Goal: Information Seeking & Learning: Check status

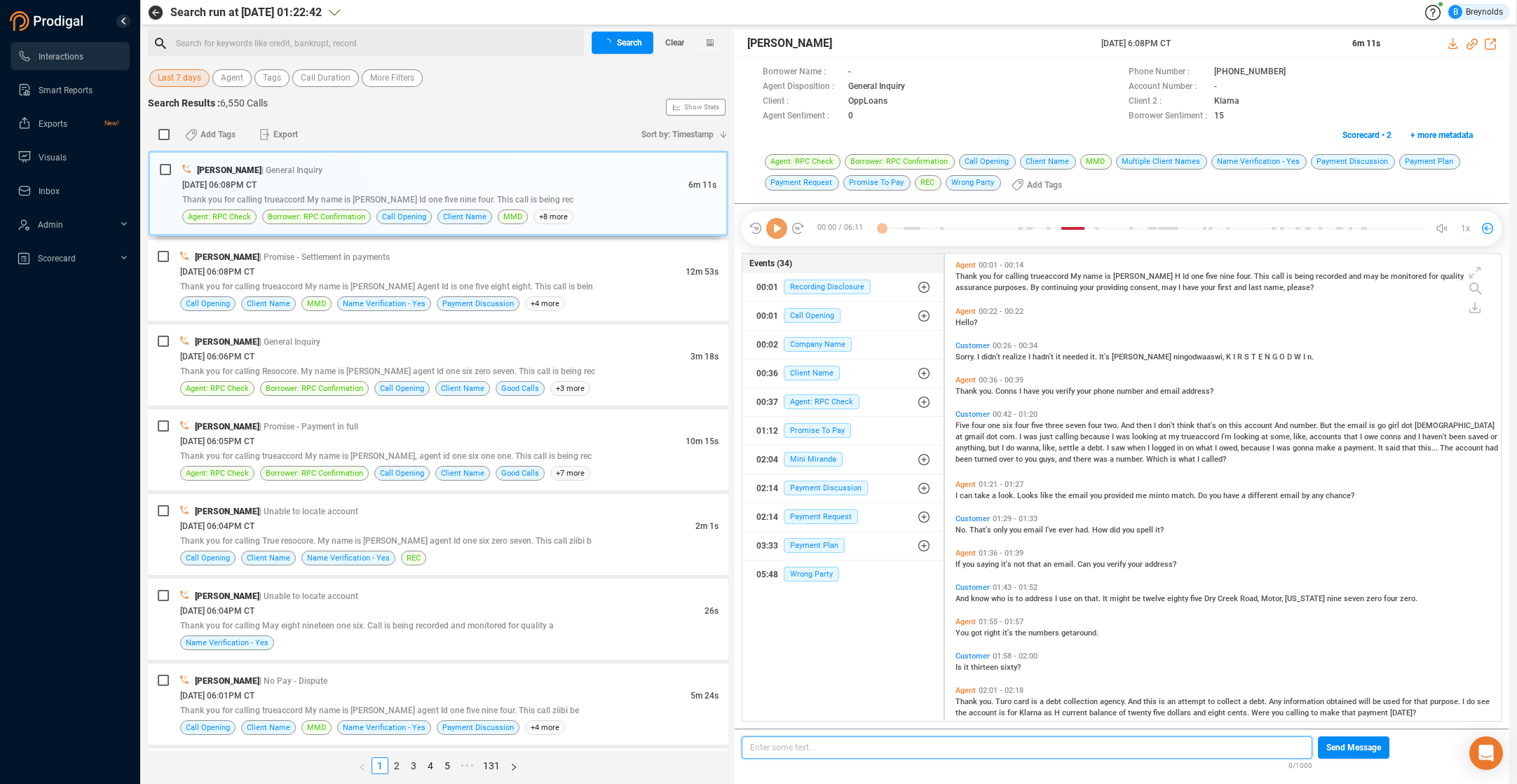
scroll to position [4, 7]
drag, startPoint x: 182, startPoint y: 76, endPoint x: 183, endPoint y: 87, distance: 11.0
click at [183, 76] on span "Last 7 days" at bounding box center [179, 78] width 43 height 17
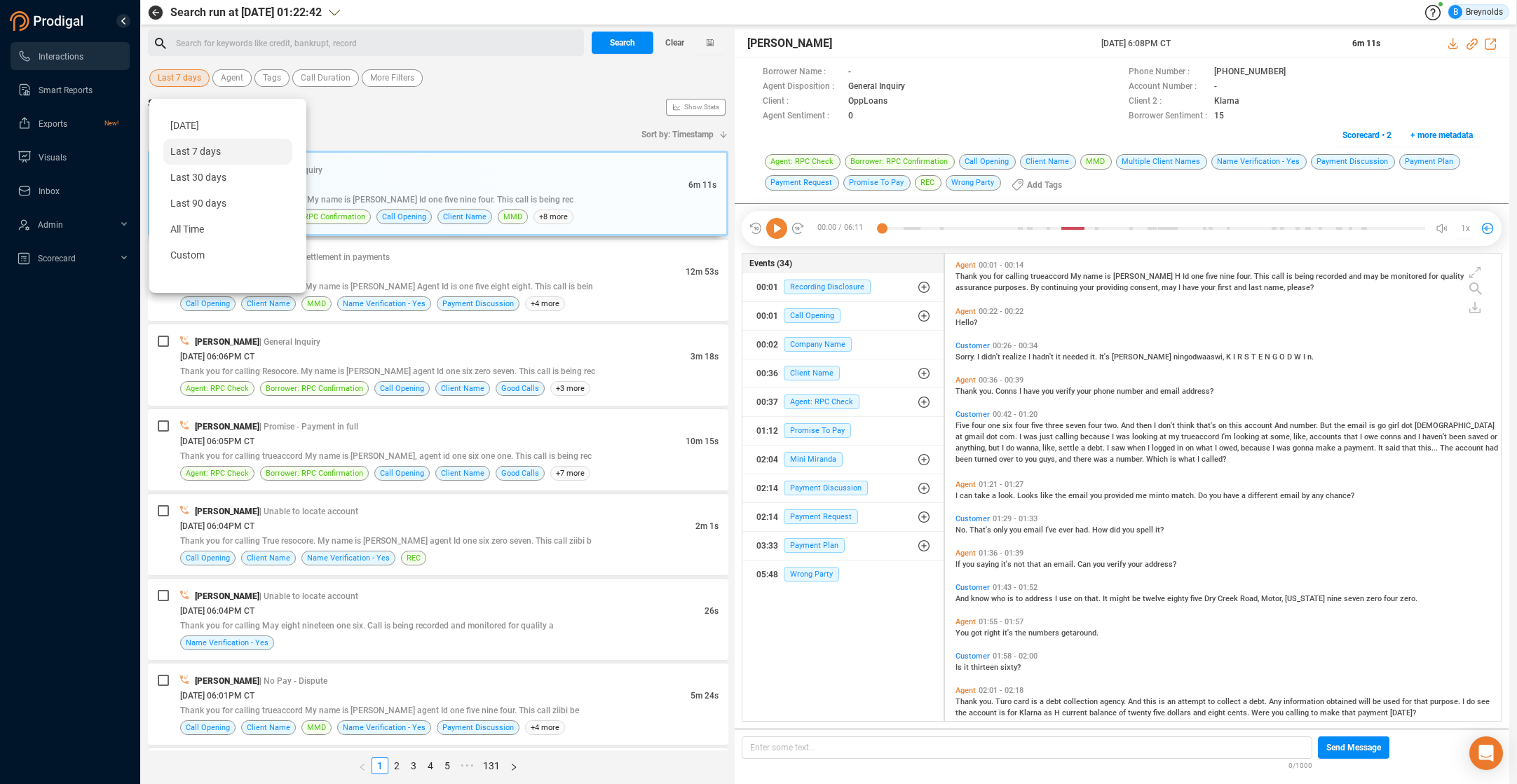
click at [197, 128] on span "[DATE]" at bounding box center [185, 125] width 29 height 11
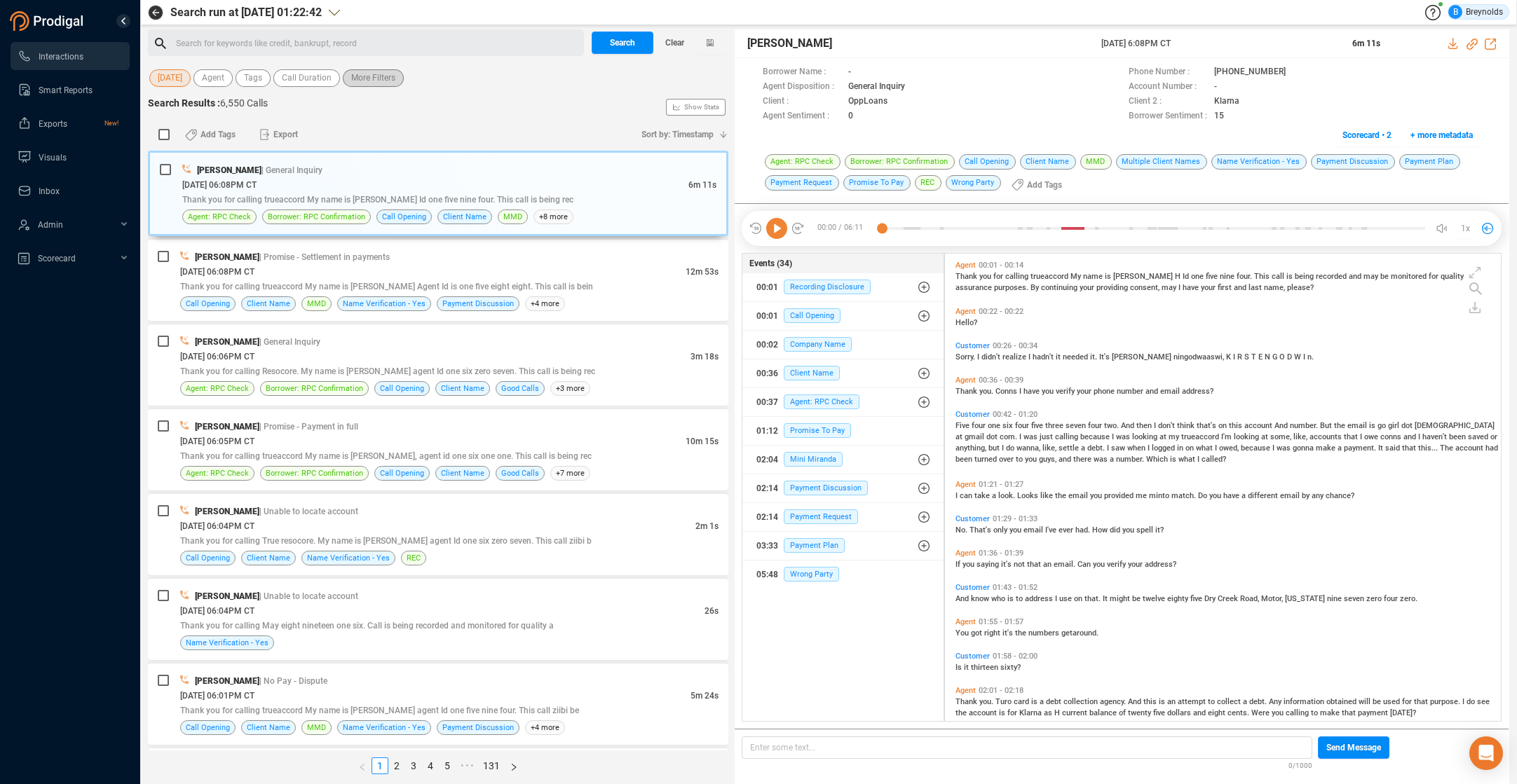
click at [386, 80] on span "More Filters" at bounding box center [373, 78] width 44 height 17
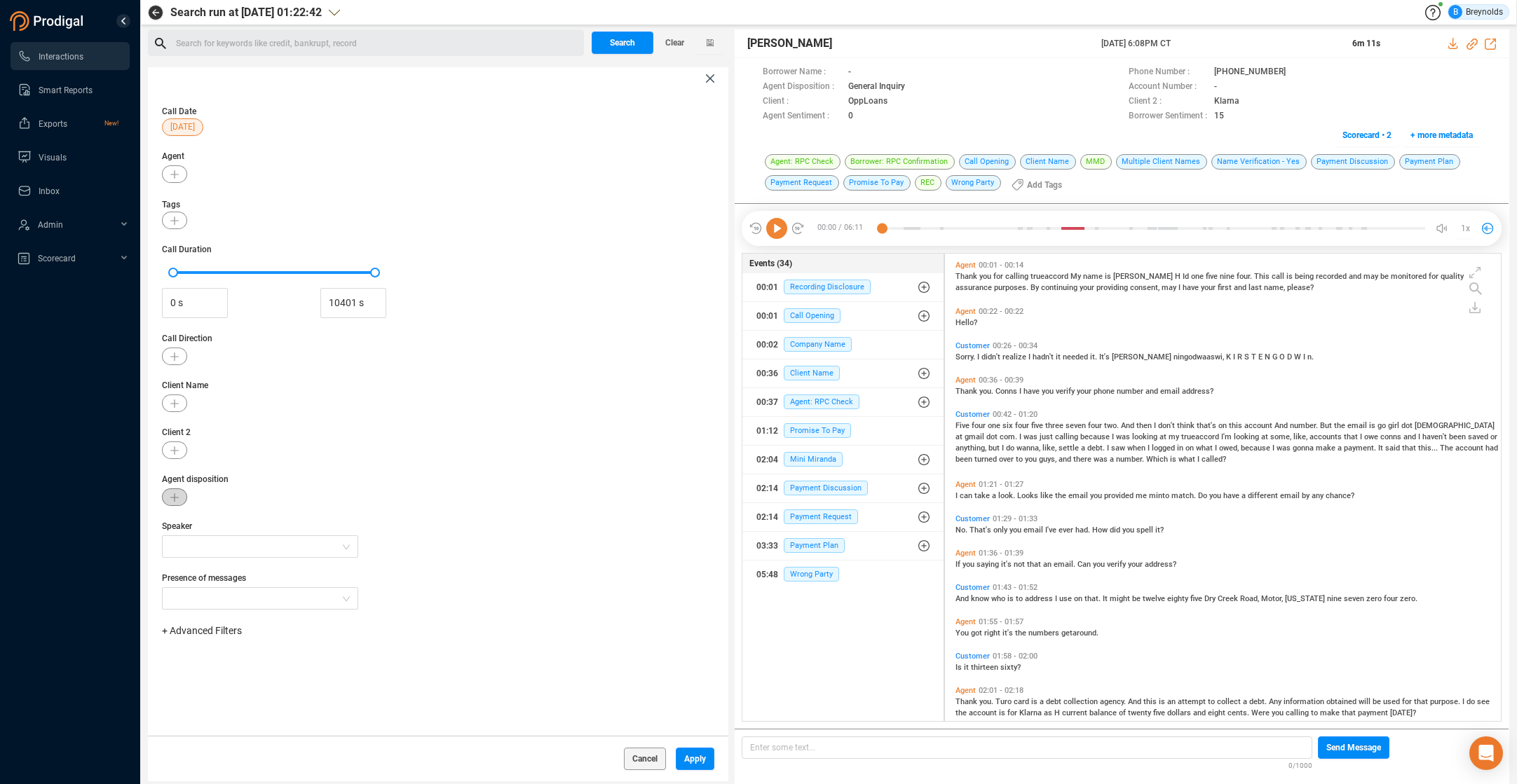
click at [178, 499] on icon "button" at bounding box center [175, 498] width 8 height 8
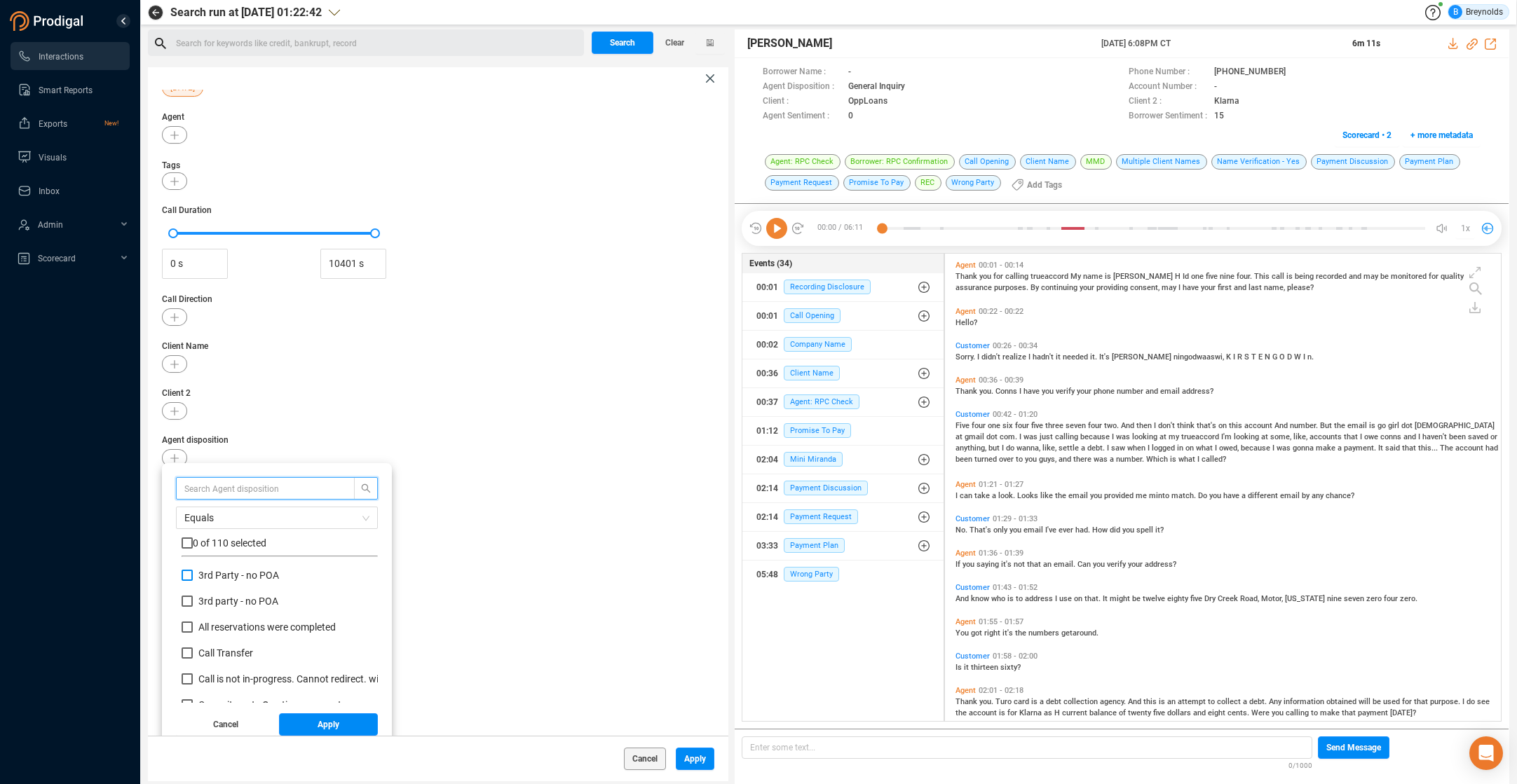
scroll to position [131, 190]
click at [281, 495] on input "text" at bounding box center [258, 488] width 149 height 16
type input "no pay"
click at [185, 599] on input "No Pay - Can't pay now" at bounding box center [187, 599] width 11 height 11
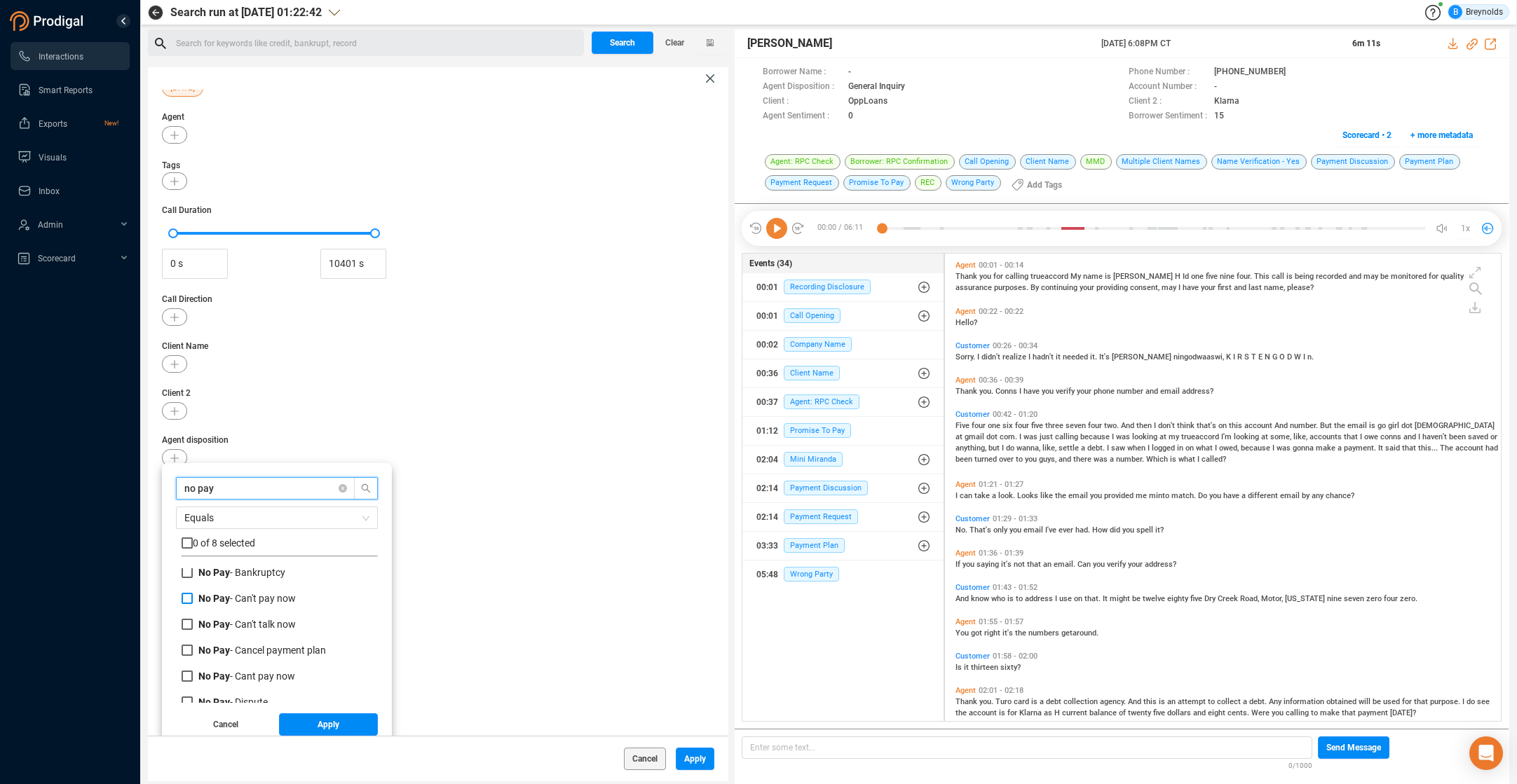
checkbox input "true"
click at [187, 648] on input "No Pay - Cancel payment plan" at bounding box center [187, 650] width 11 height 11
checkbox input "true"
click at [190, 676] on input "No Pay - Cant pay now" at bounding box center [187, 677] width 11 height 11
checkbox input "true"
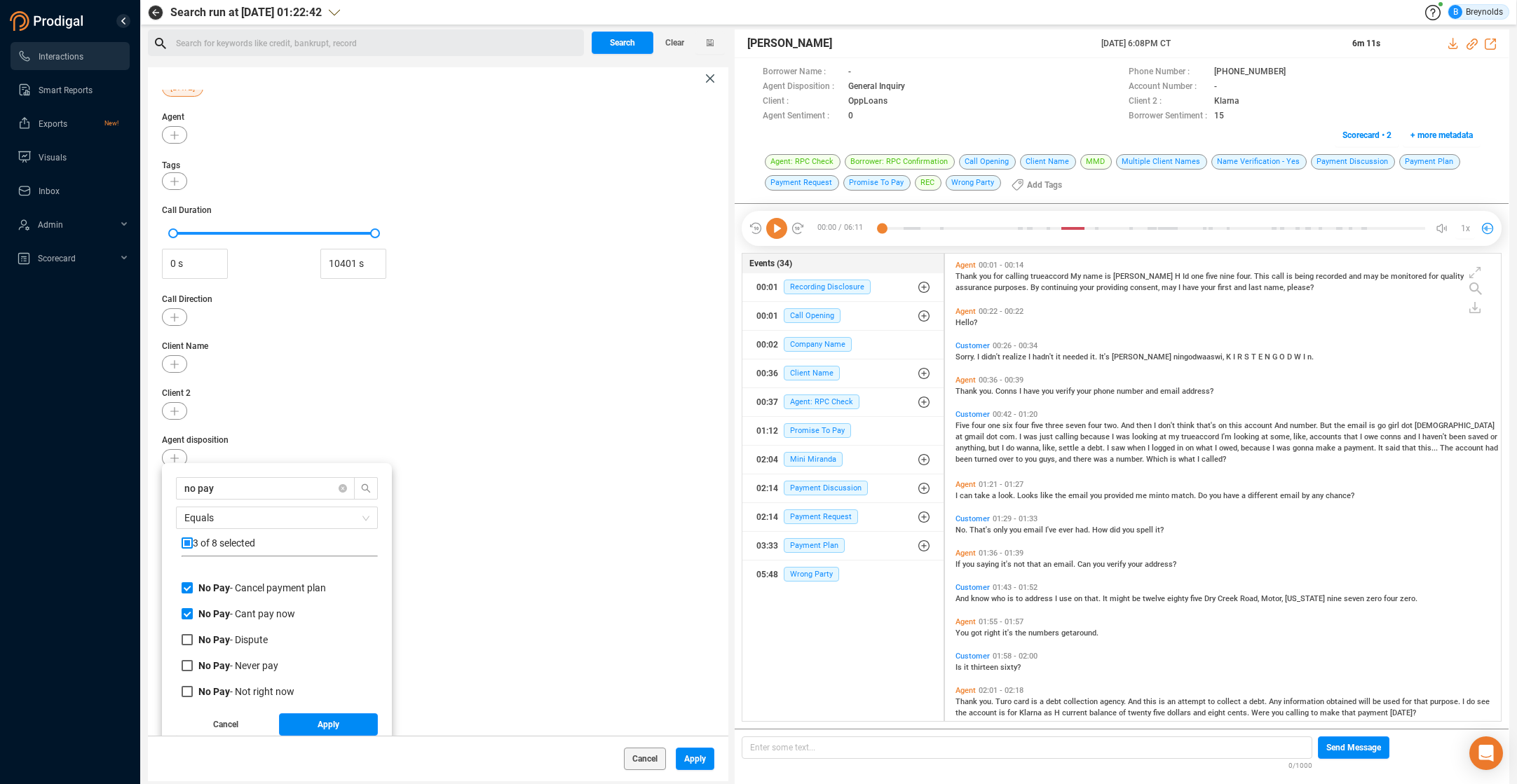
scroll to position [73, 0]
click at [186, 686] on input "No Pay - Not right now" at bounding box center [187, 684] width 11 height 11
checkbox input "true"
click at [316, 724] on button "Apply" at bounding box center [328, 724] width 99 height 22
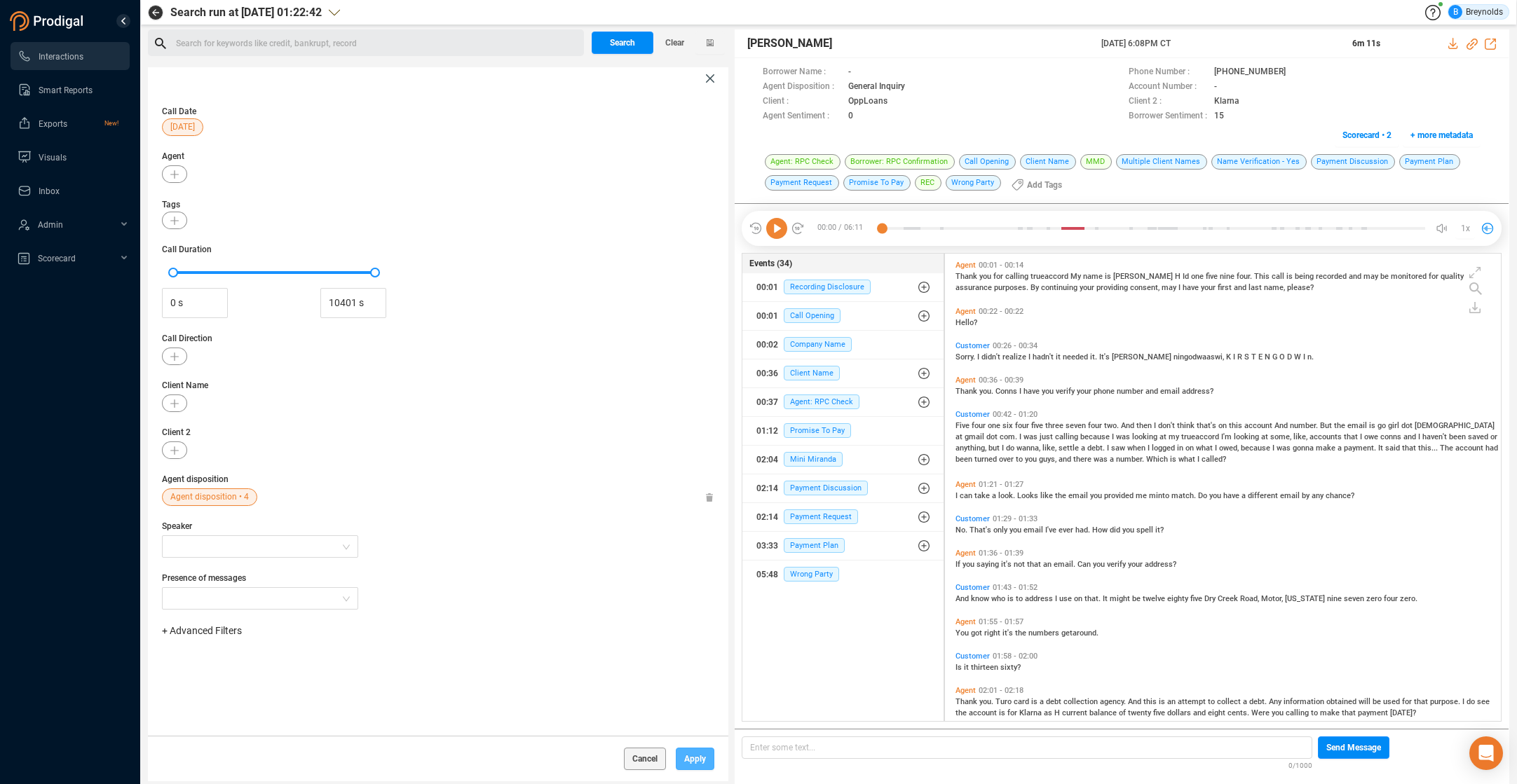
click at [699, 759] on span "Apply" at bounding box center [695, 759] width 21 height 22
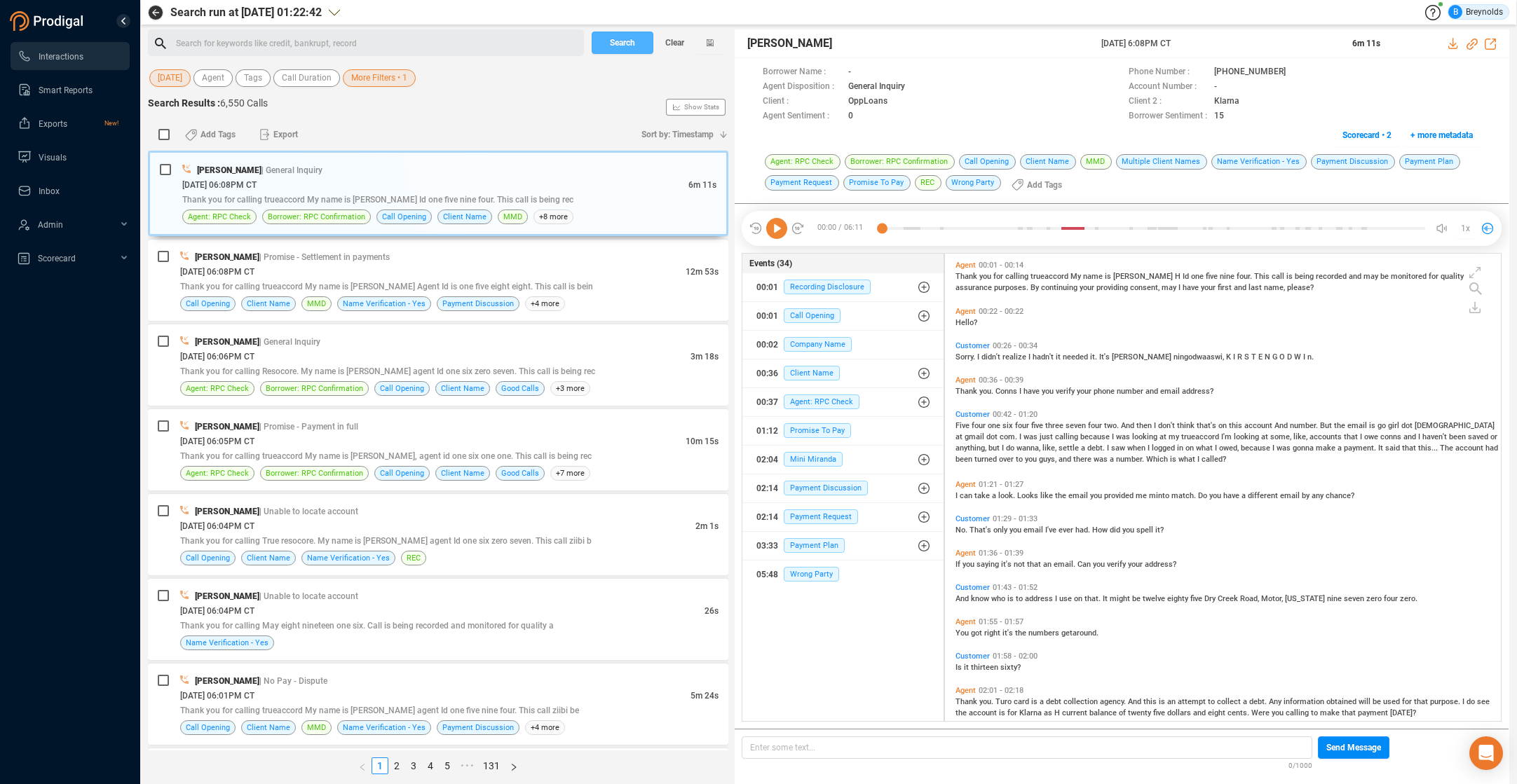
click at [635, 38] on span "Search" at bounding box center [622, 42] width 25 height 22
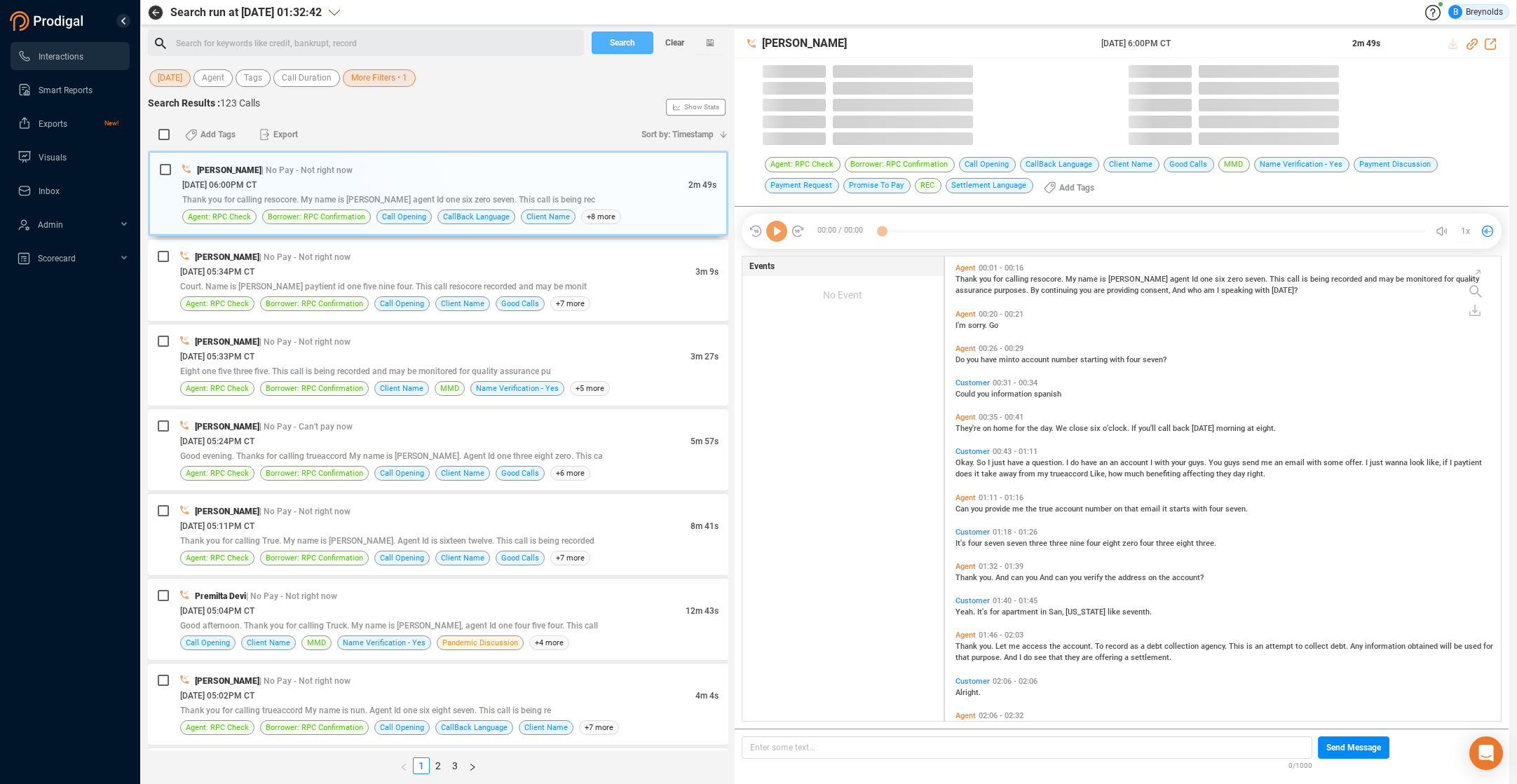
scroll to position [464, 550]
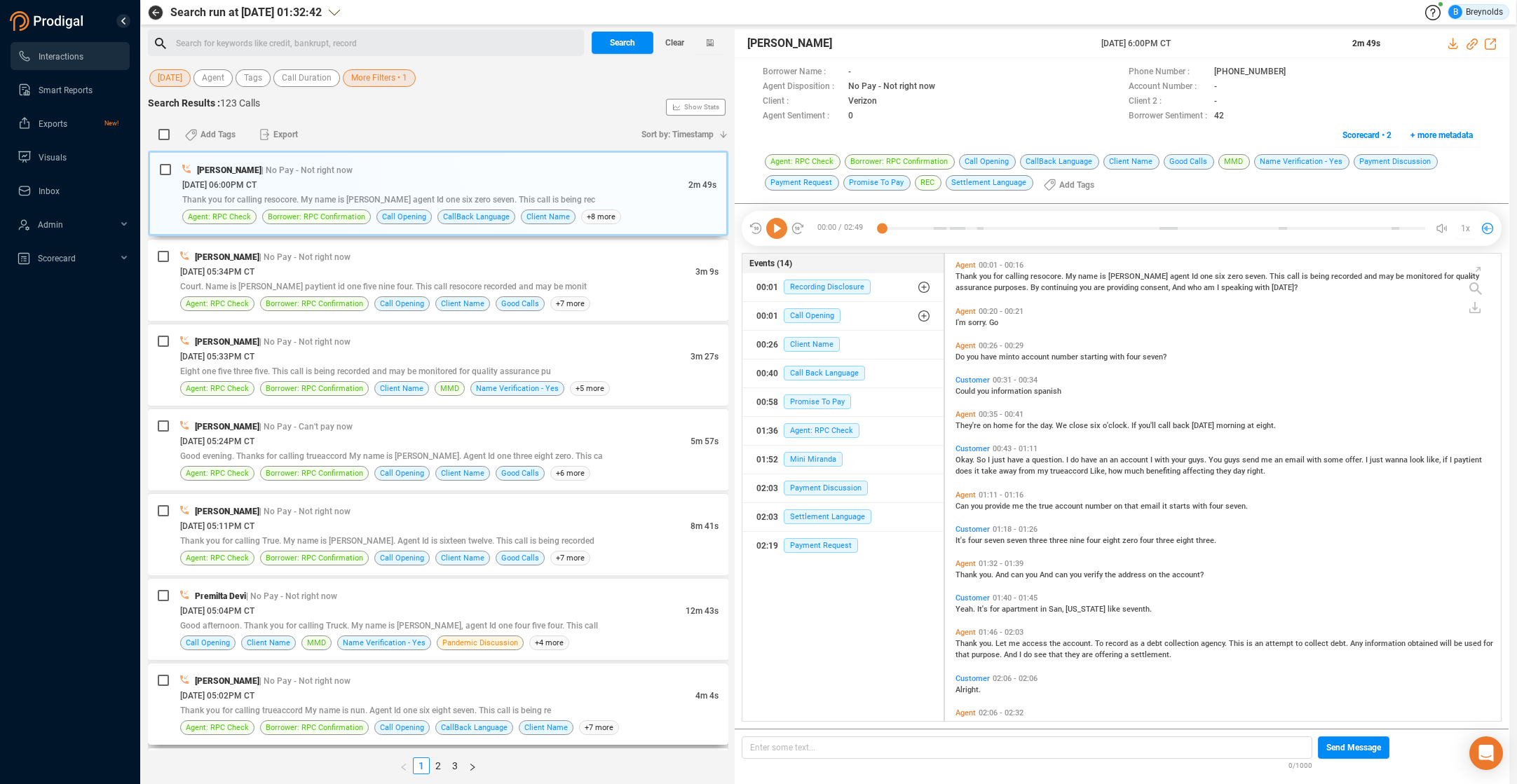
click at [340, 688] on div "[DATE] 05:02PM CT" at bounding box center [438, 695] width 515 height 15
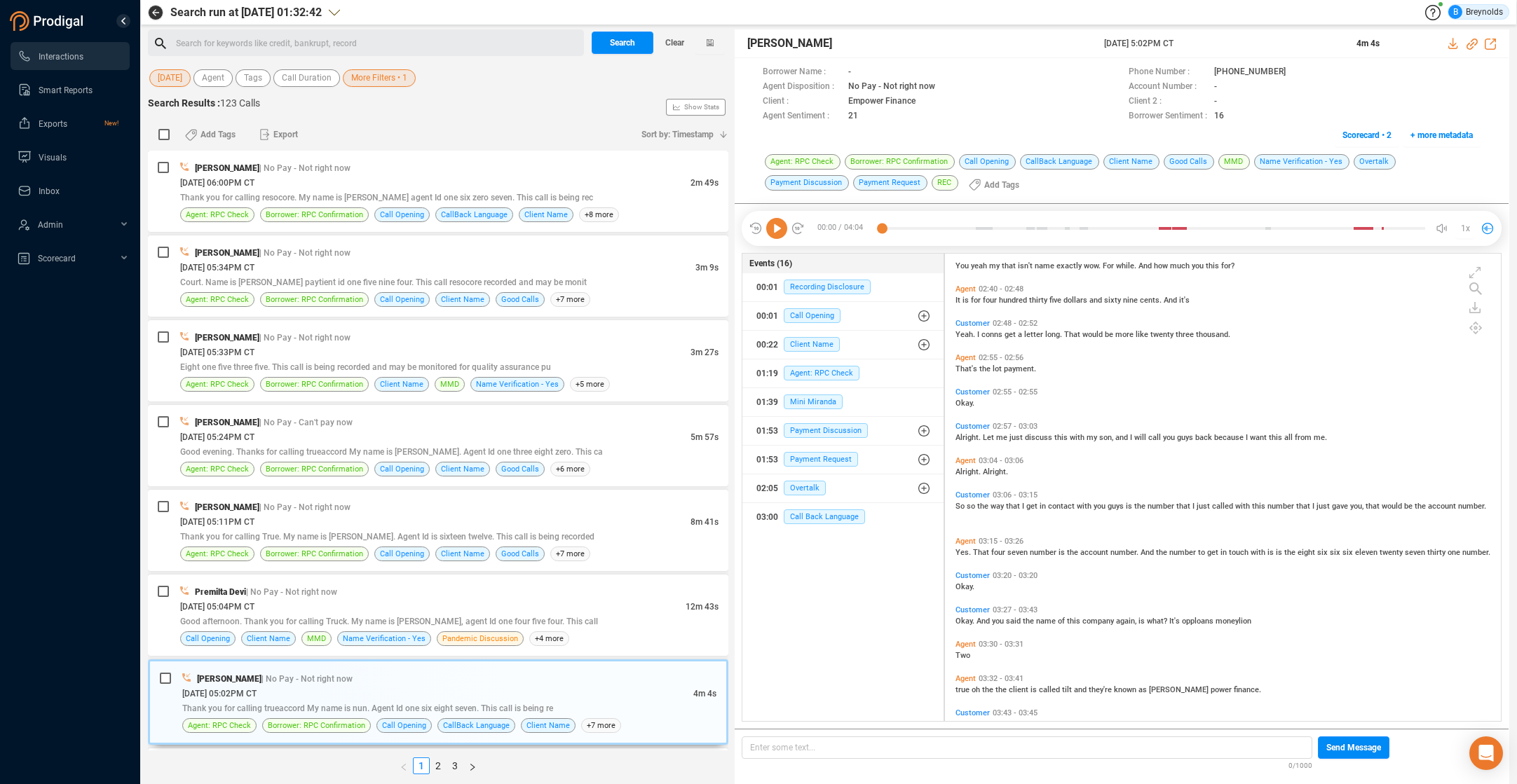
scroll to position [678, 0]
click at [254, 602] on span "[DATE] 05:04PM CT" at bounding box center [217, 607] width 75 height 10
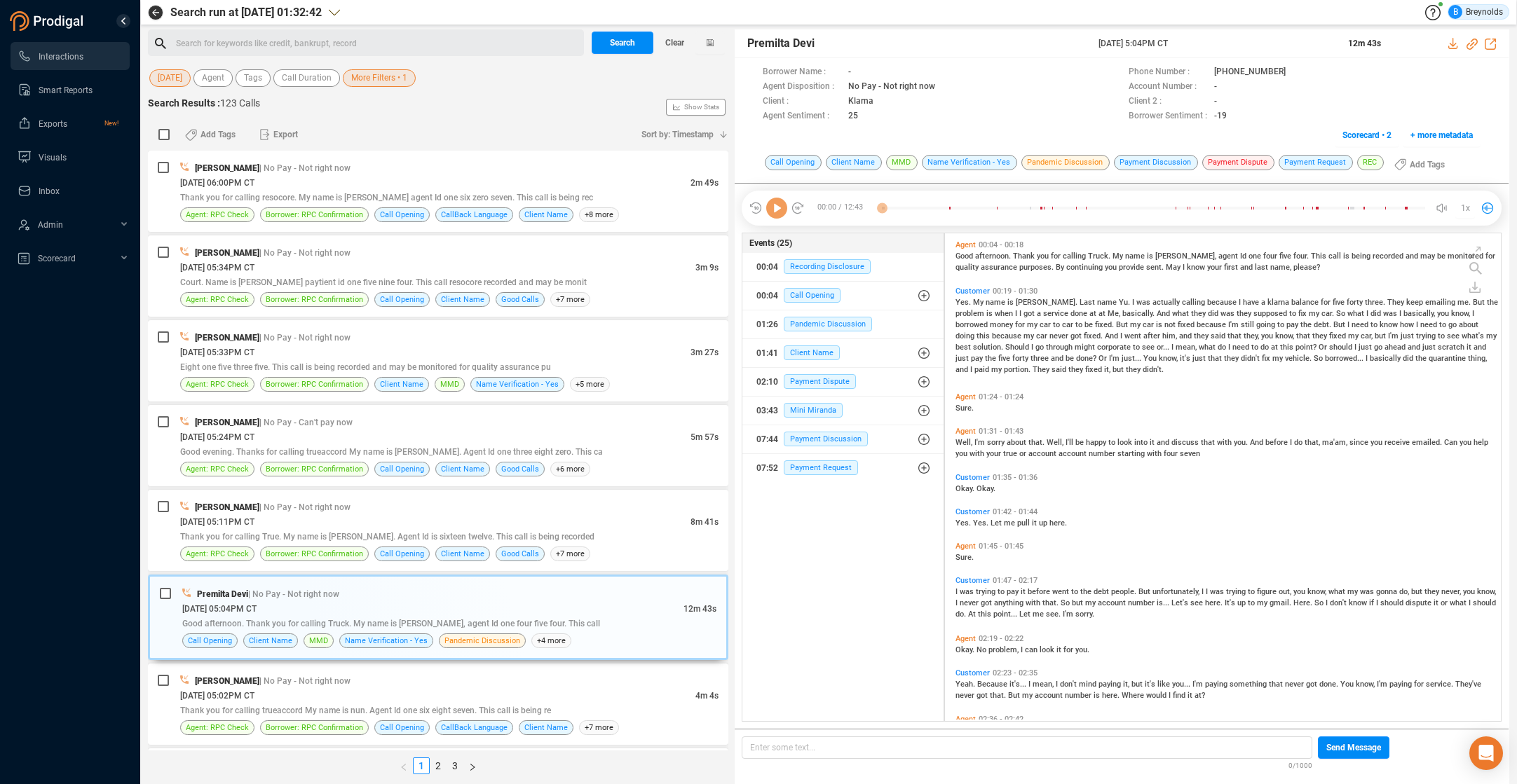
scroll to position [484, 550]
click at [340, 351] on div "[DATE] 05:33PM CT" at bounding box center [436, 352] width 510 height 15
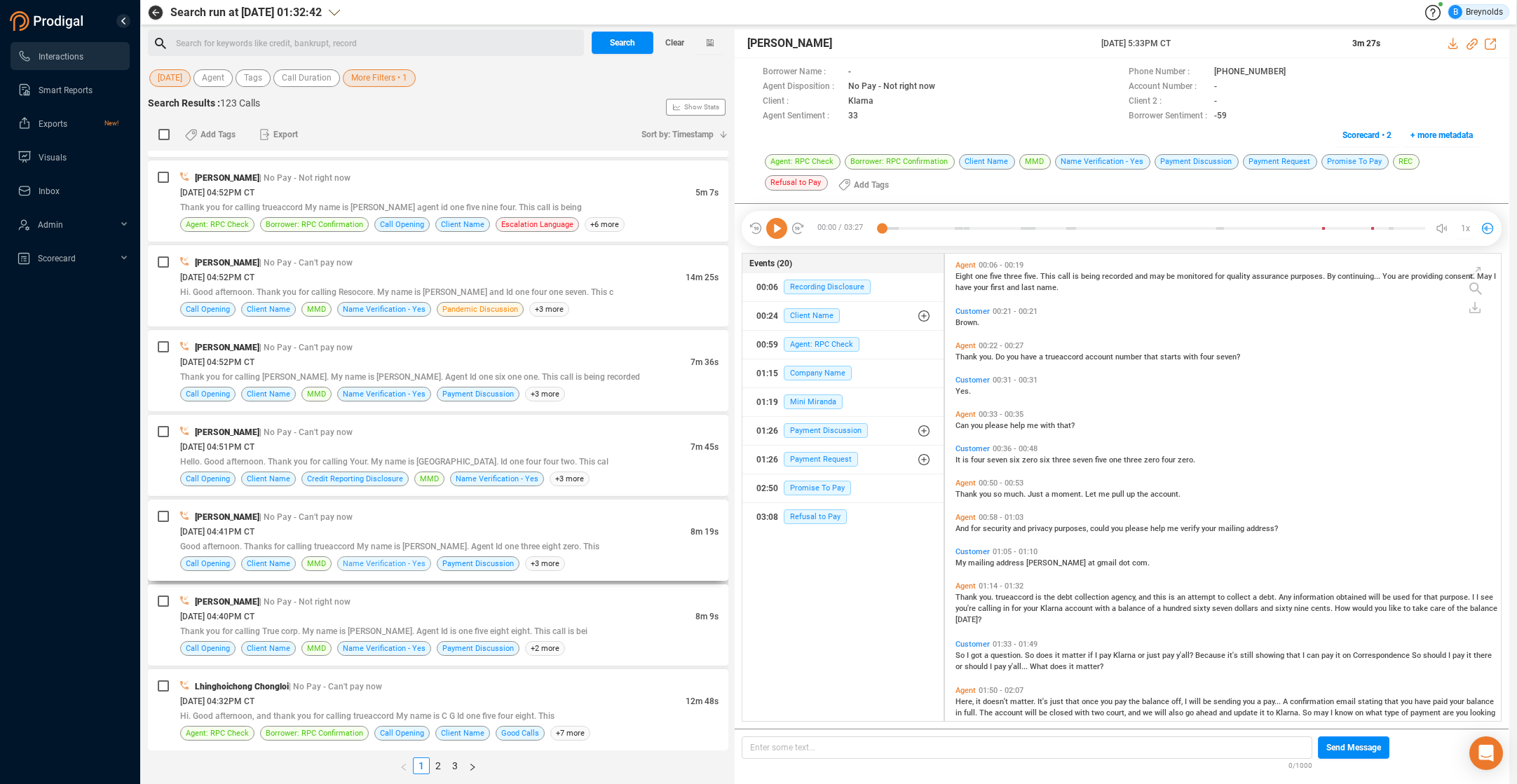
scroll to position [797, 0]
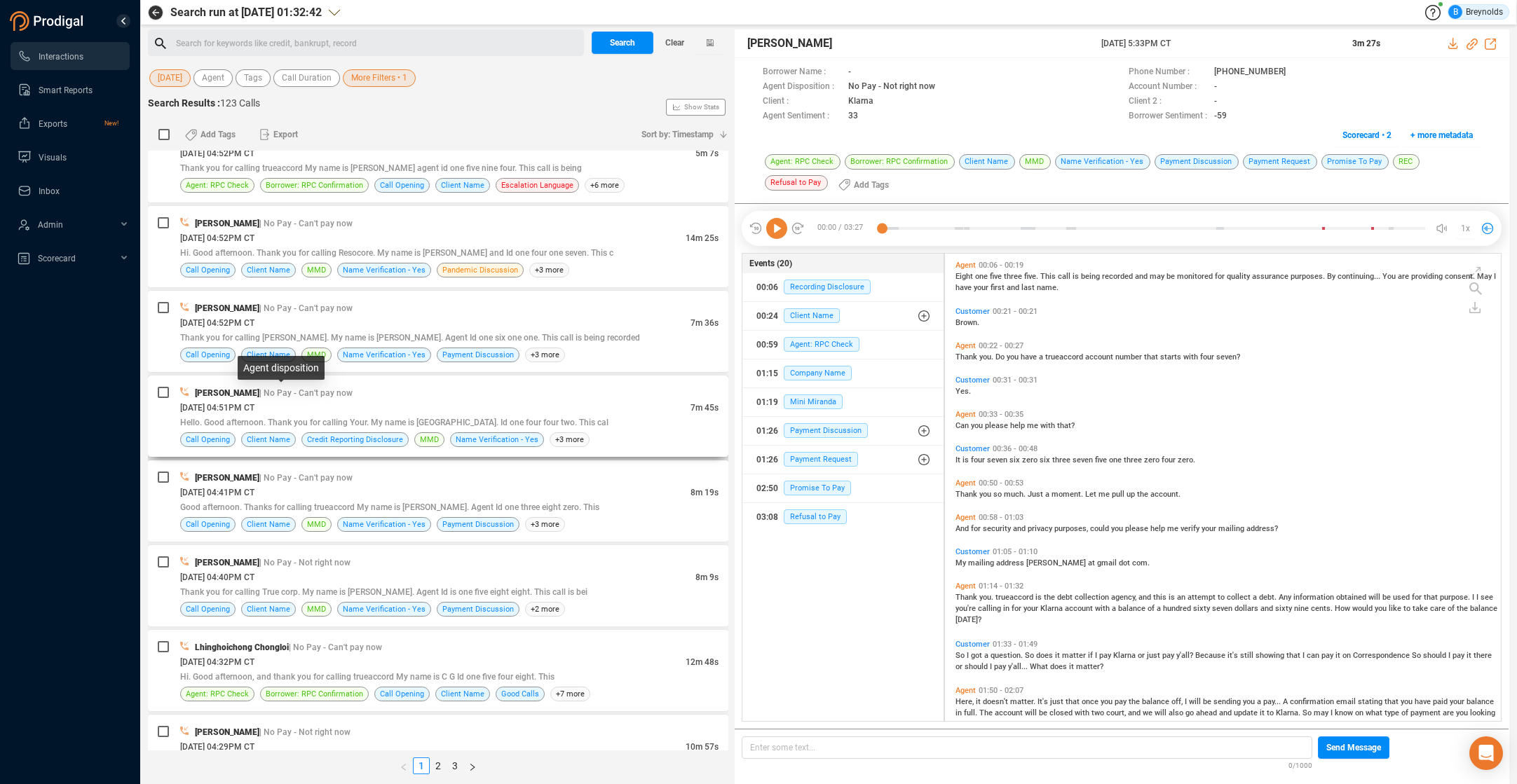
click at [299, 393] on span "| No Pay - Can't pay now" at bounding box center [306, 393] width 94 height 10
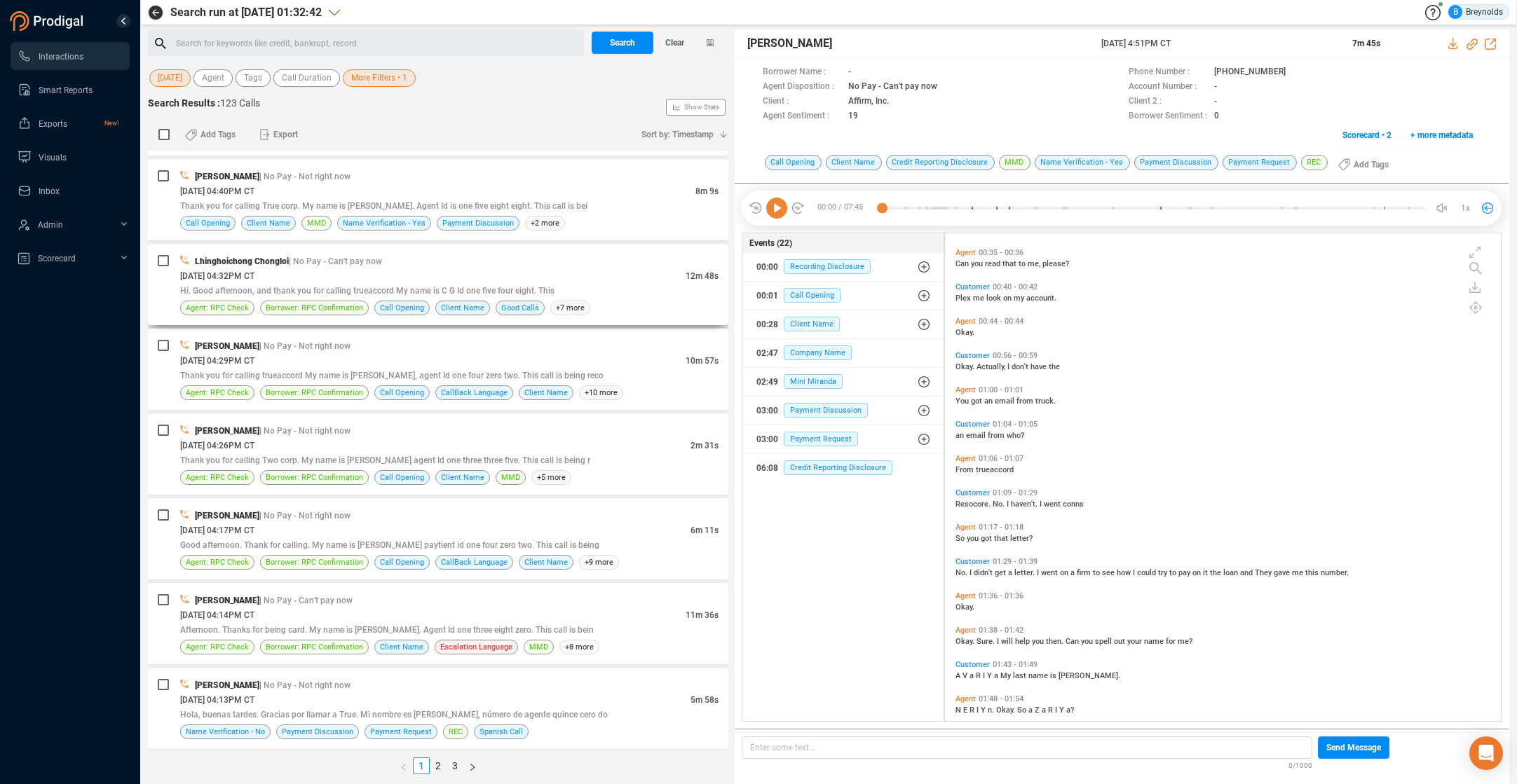
scroll to position [1192, 0]
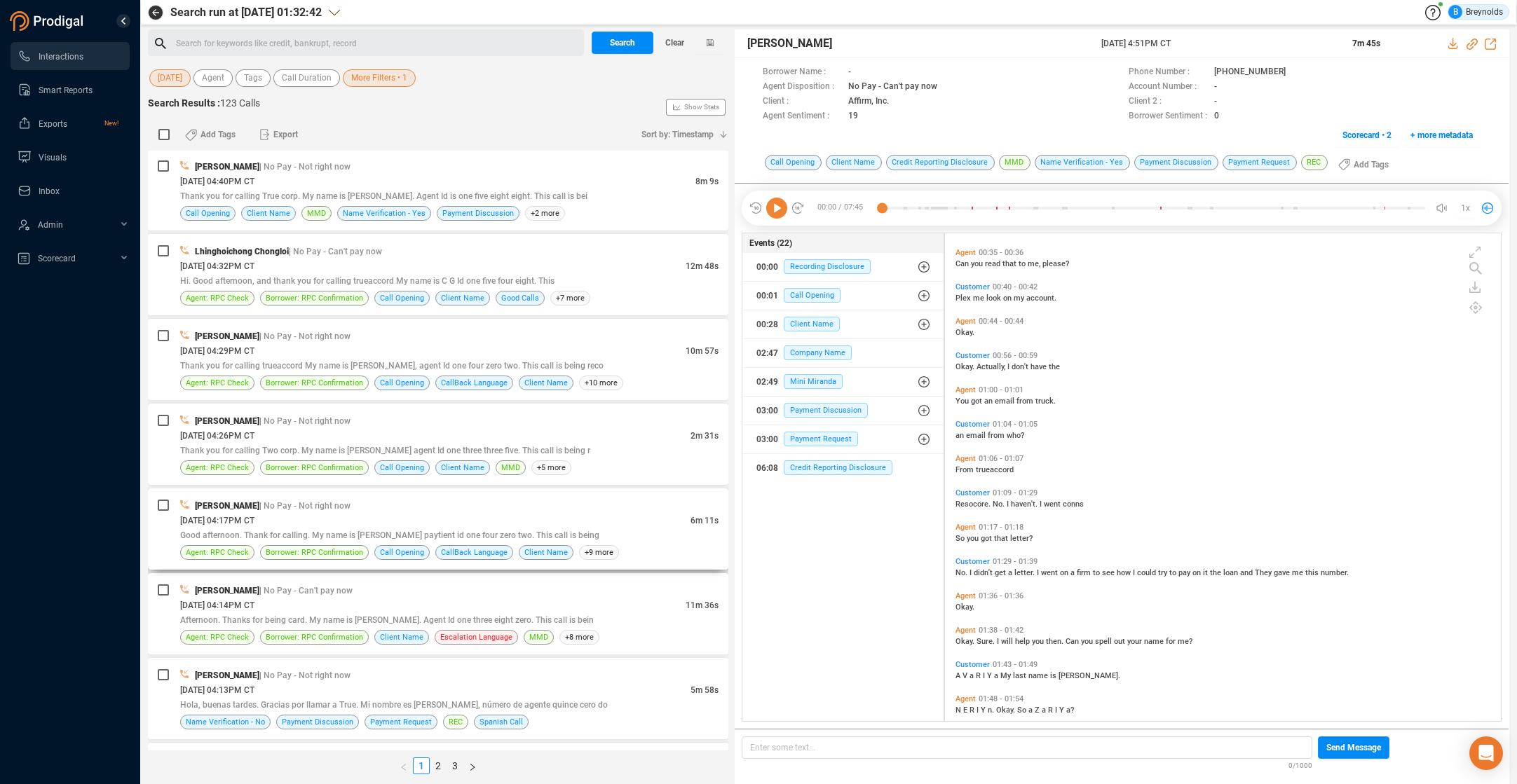
click at [362, 506] on div "[PERSON_NAME] | No Pay - Not right now" at bounding box center [450, 506] width 538 height 15
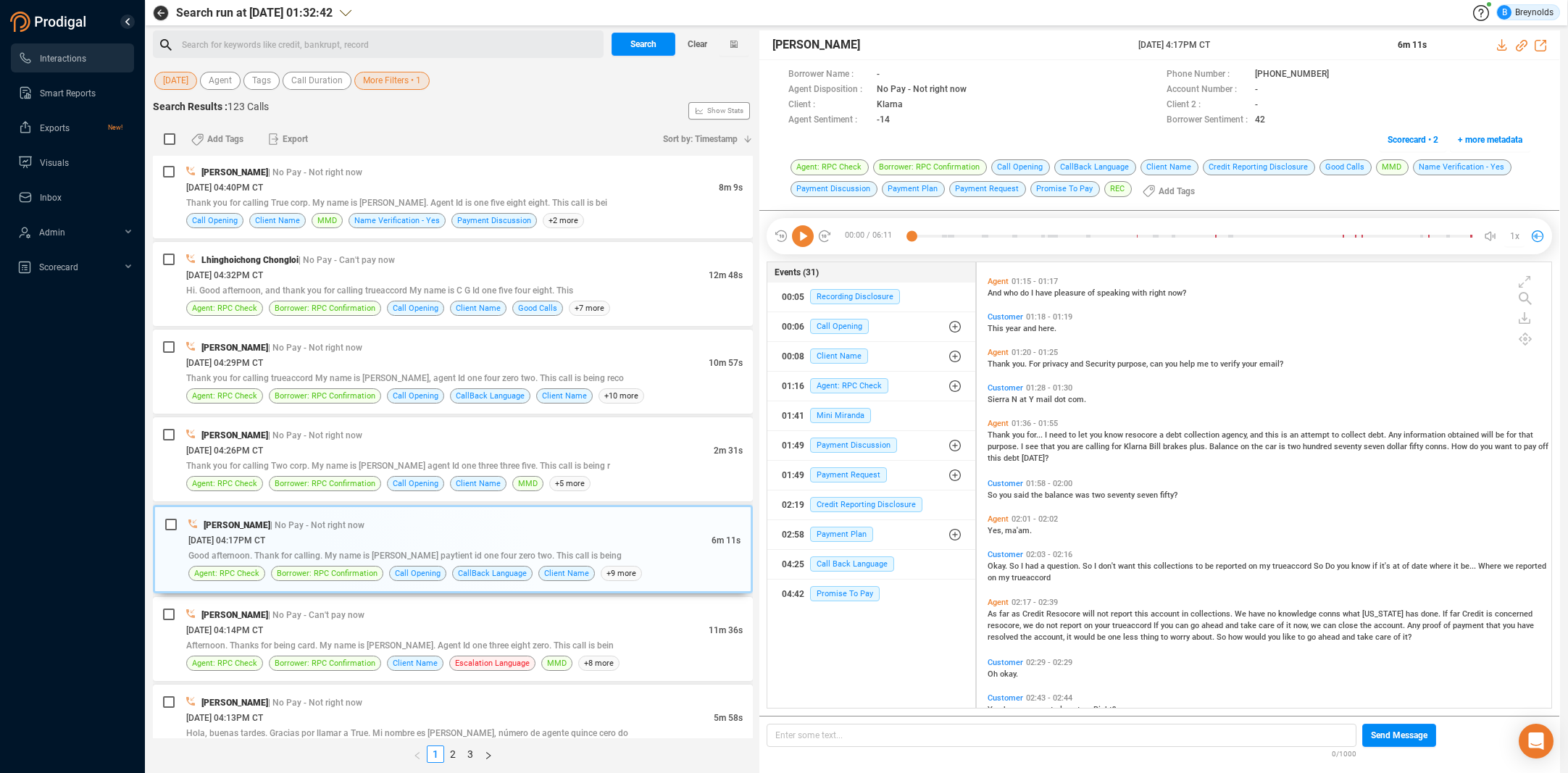
scroll to position [442, 568]
click at [1336, 71] on icon at bounding box center [1342, 75] width 12 height 12
click at [801, 236] on icon at bounding box center [803, 236] width 22 height 22
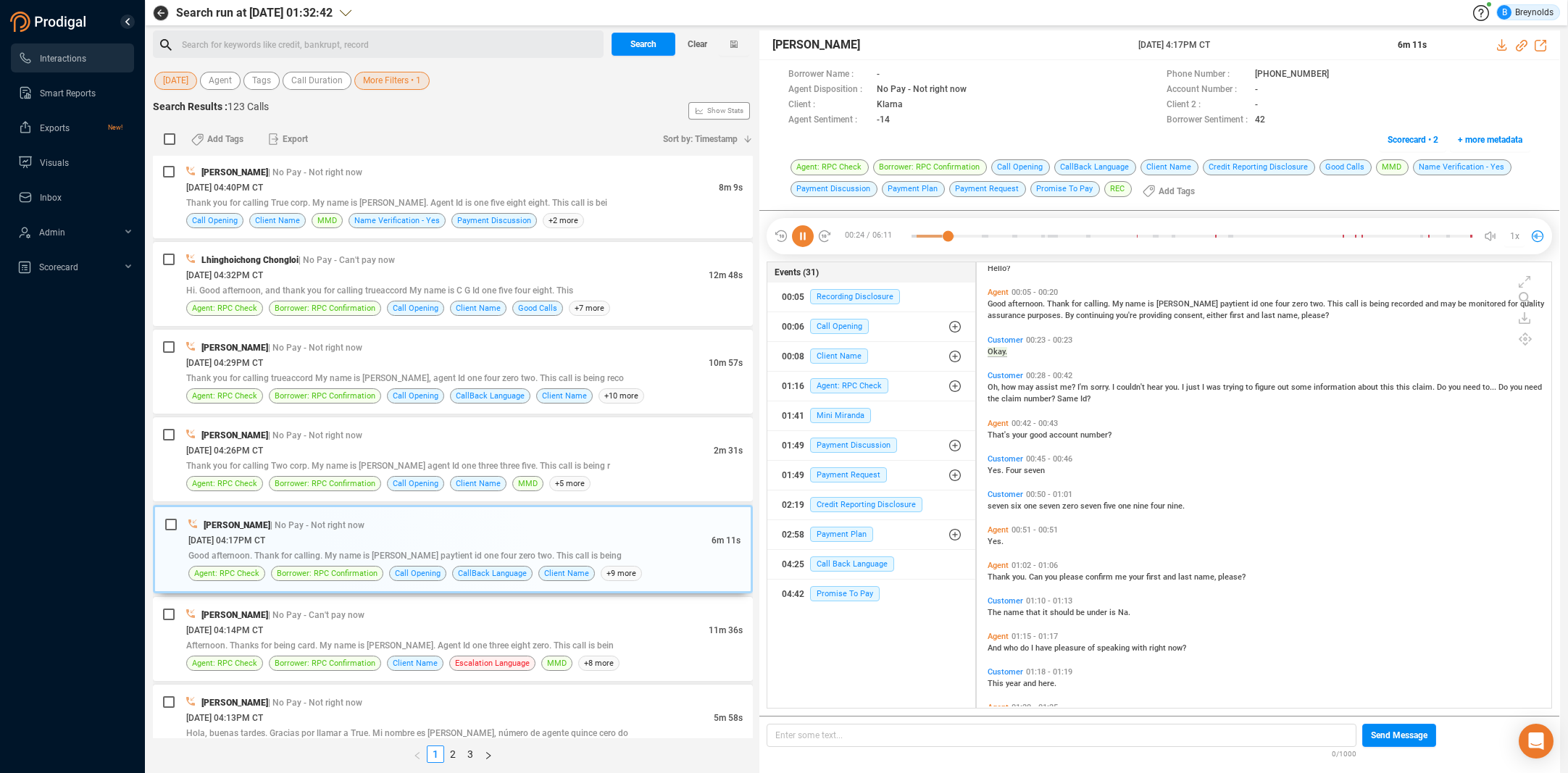
scroll to position [0, 0]
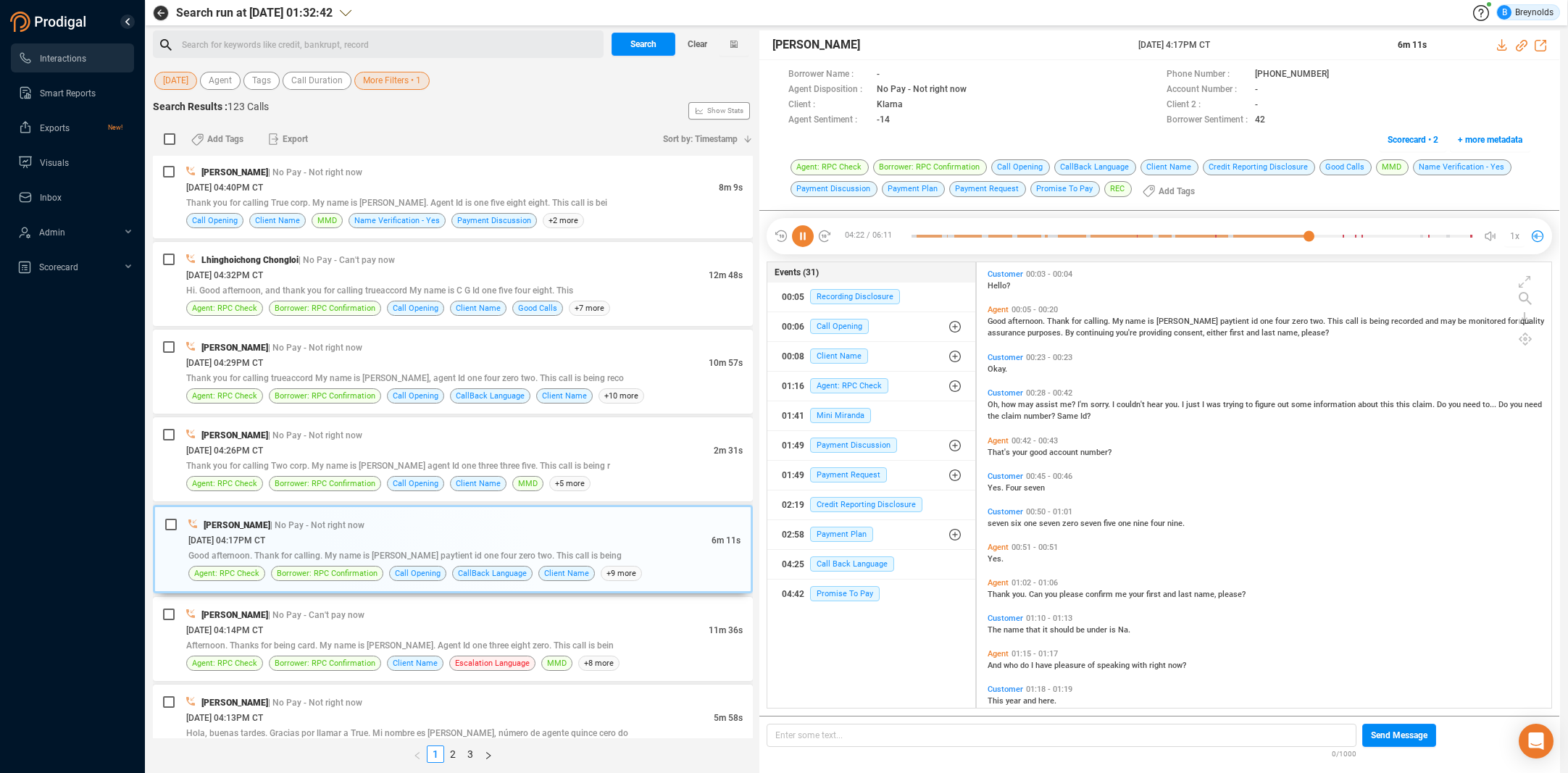
click at [800, 237] on icon at bounding box center [803, 236] width 22 height 22
click at [1526, 341] on icon at bounding box center [1525, 338] width 13 height 13
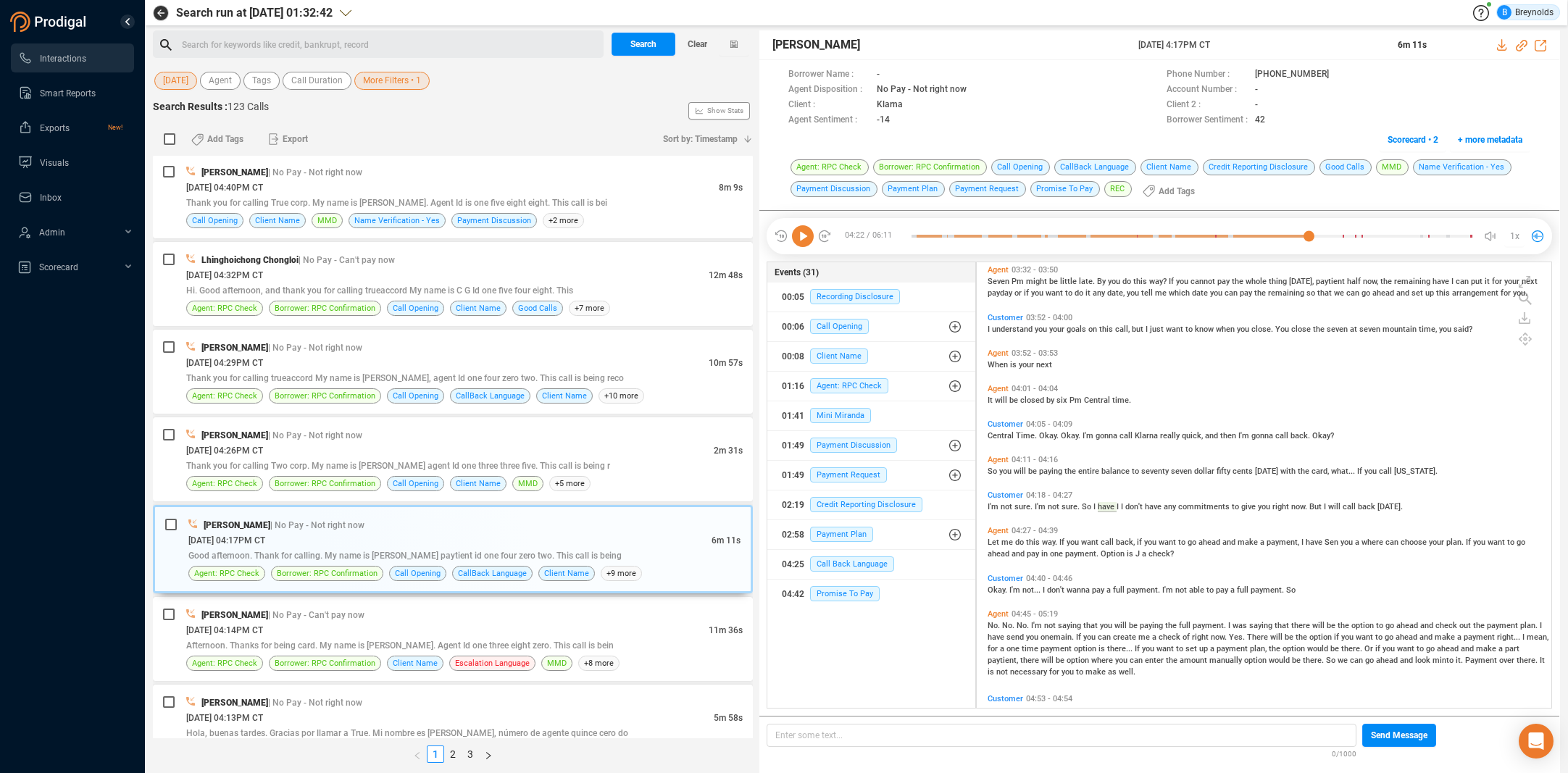
scroll to position [1032, 0]
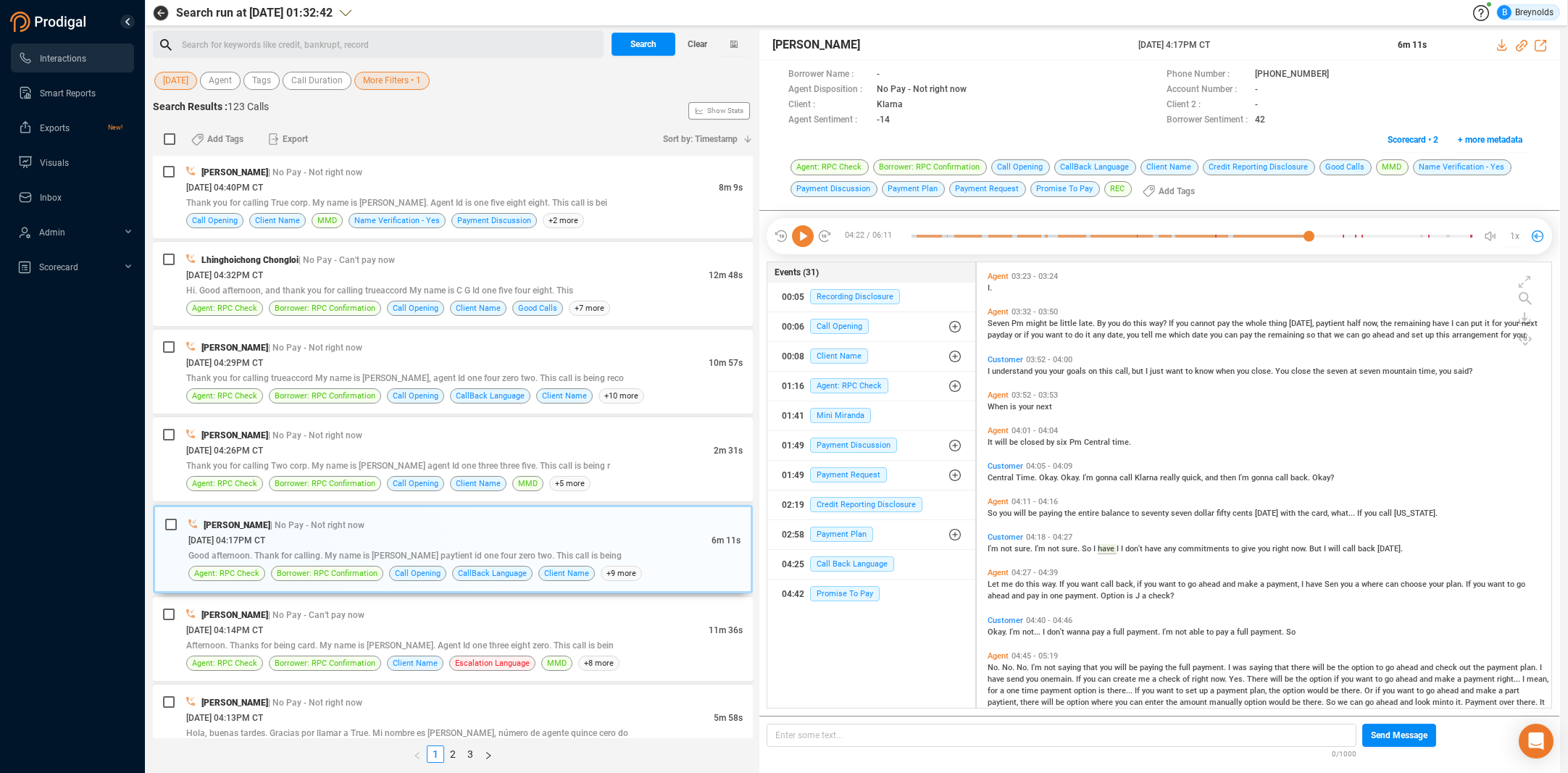
click at [997, 356] on span "Customer" at bounding box center [1006, 359] width 36 height 9
click at [804, 240] on icon at bounding box center [803, 236] width 22 height 22
